Goal: Task Accomplishment & Management: Manage account settings

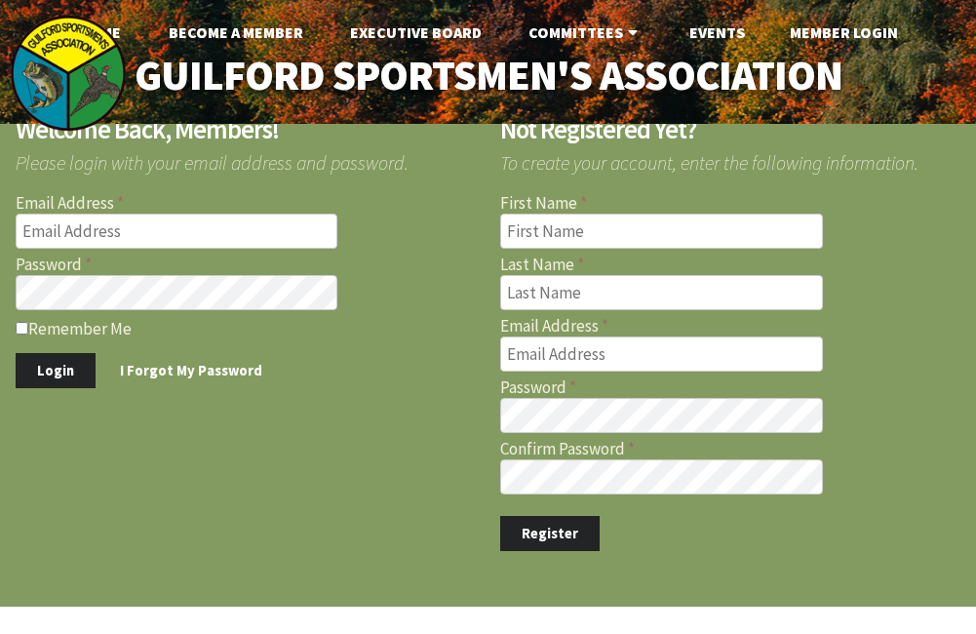
click at [177, 231] on input "Email Address" at bounding box center [177, 230] width 323 height 35
type input "[EMAIL_ADDRESS][DOMAIN_NAME]"
click at [44, 383] on button "Login" at bounding box center [56, 371] width 80 height 36
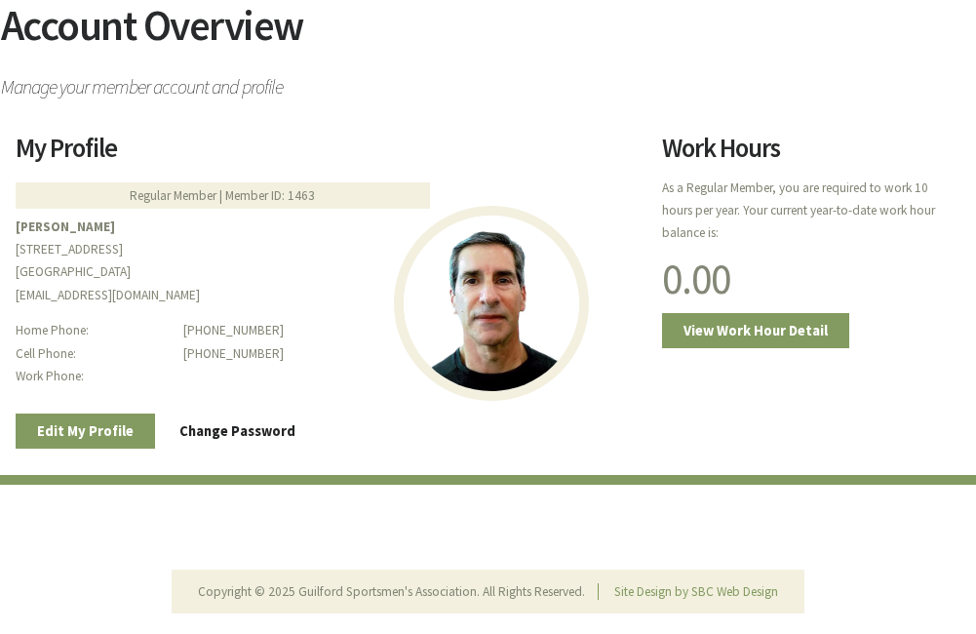
scroll to position [246, 0]
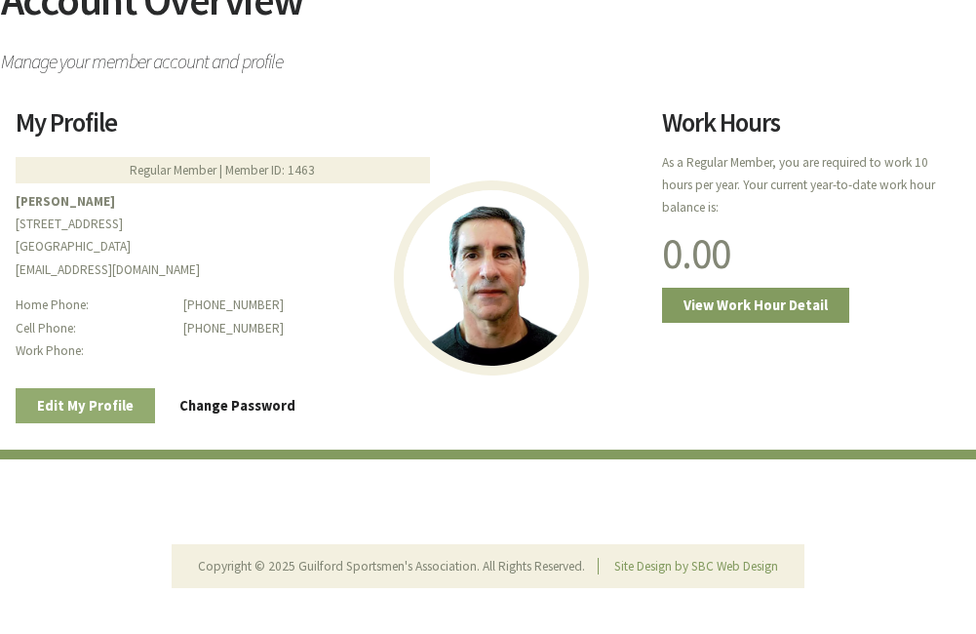
click at [96, 411] on link "Edit My Profile" at bounding box center [85, 406] width 139 height 36
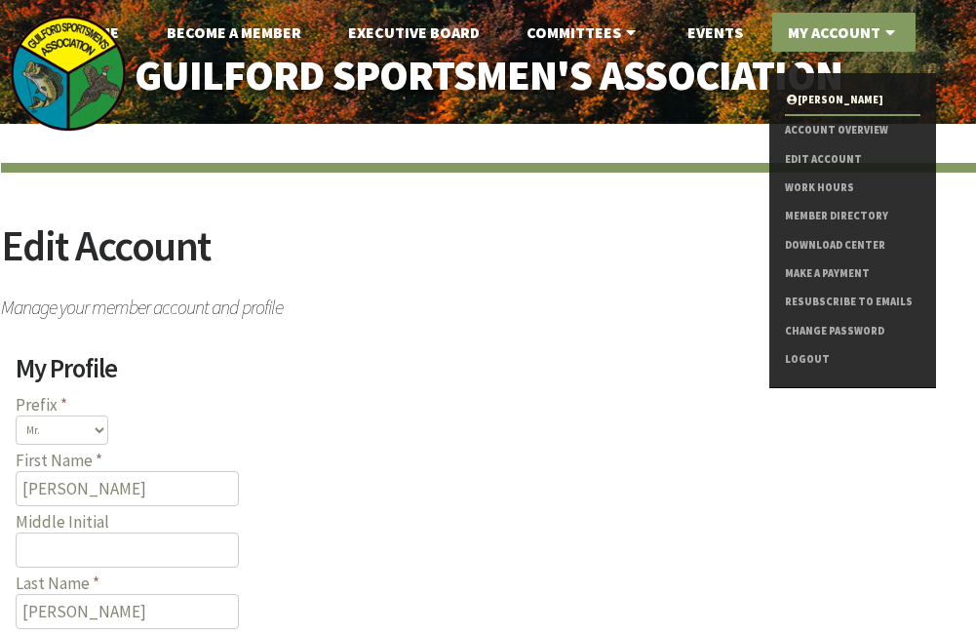
click at [869, 39] on link "My Account" at bounding box center [843, 32] width 143 height 39
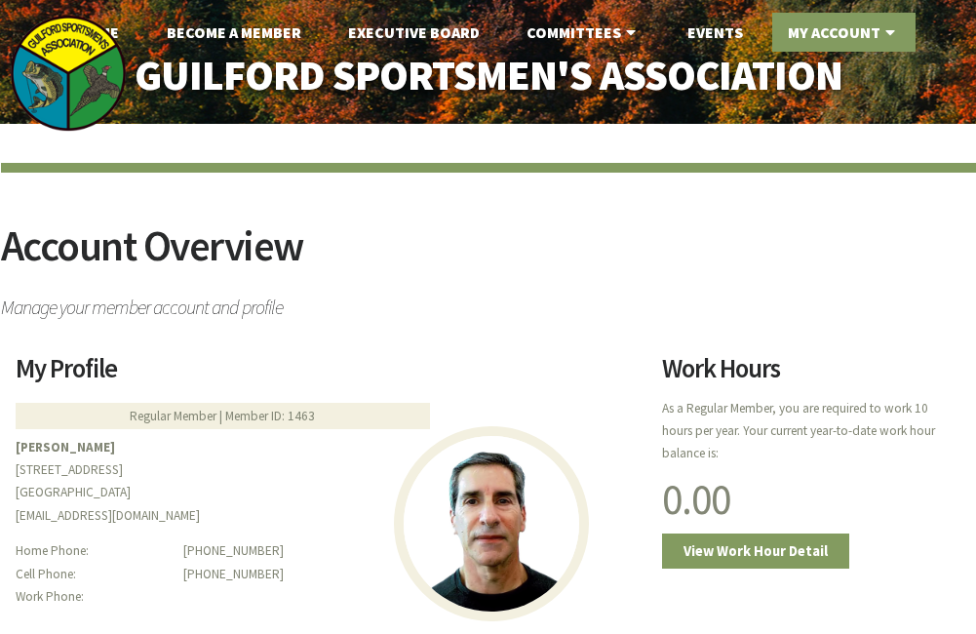
click at [869, 33] on link "My Account" at bounding box center [843, 32] width 143 height 39
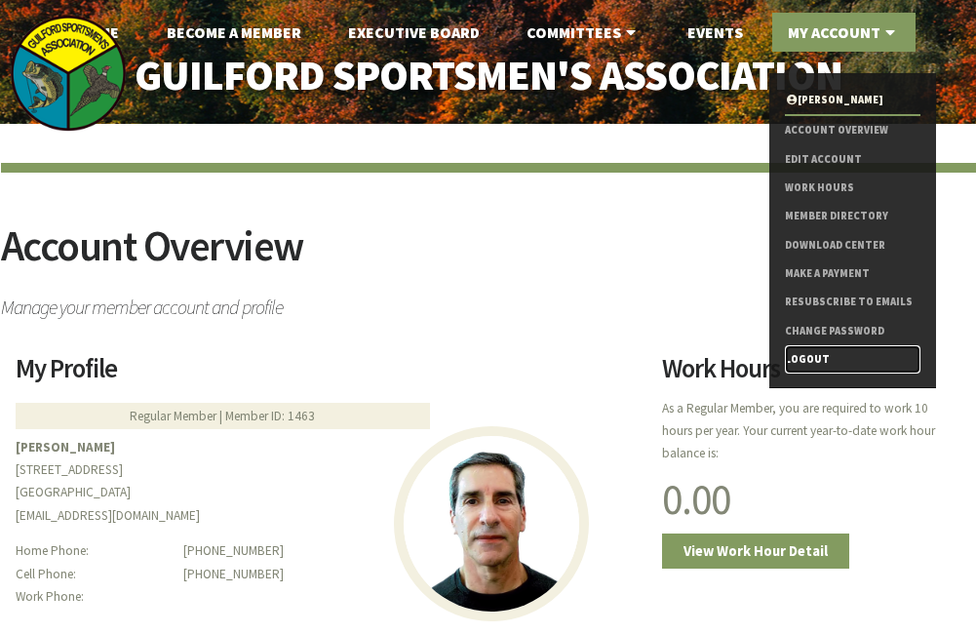
click at [804, 349] on link "Logout" at bounding box center [852, 359] width 135 height 28
